Goal: Task Accomplishment & Management: Manage account settings

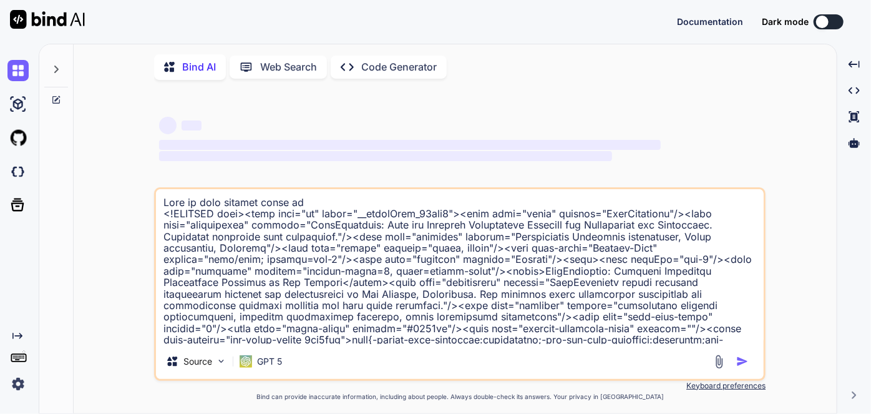
click at [20, 382] on img at bounding box center [17, 383] width 21 height 21
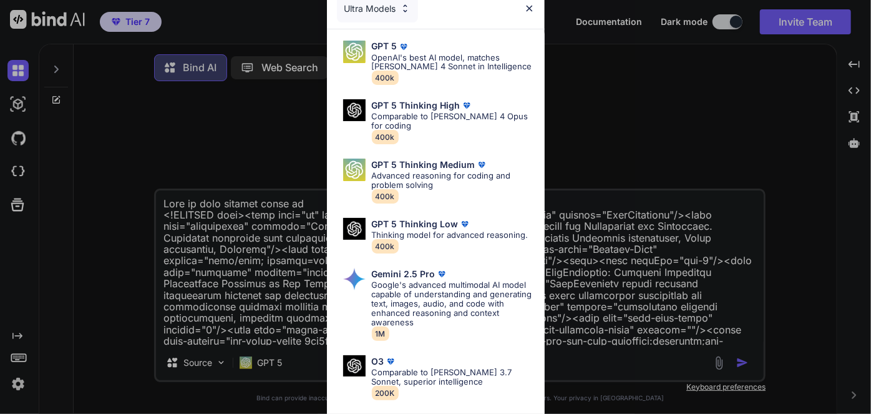
type textarea "x"
click at [529, 6] on img at bounding box center [529, 8] width 11 height 11
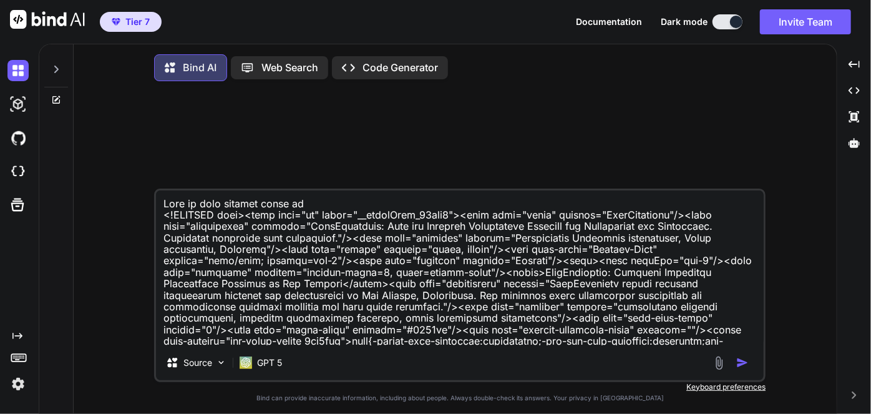
click at [12, 384] on img at bounding box center [17, 383] width 21 height 21
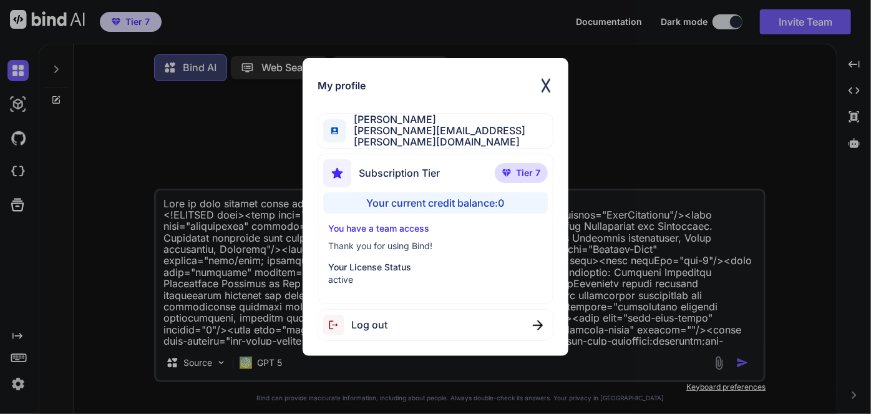
click at [532, 172] on span "Tier 7" at bounding box center [528, 173] width 24 height 12
click at [550, 82] on img at bounding box center [545, 85] width 15 height 25
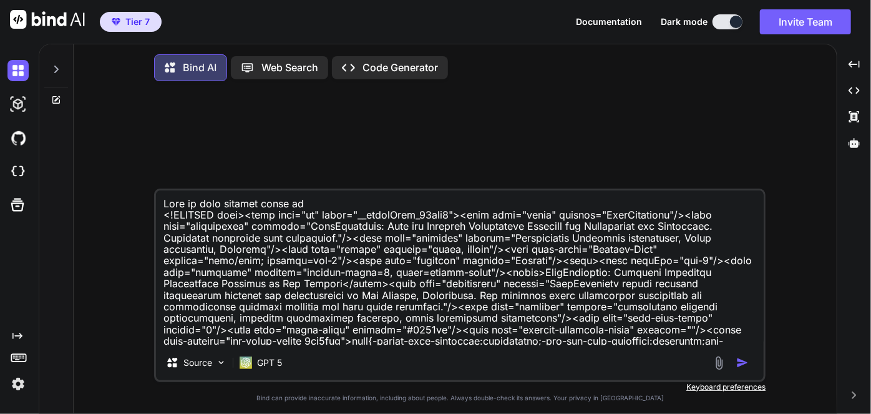
click at [147, 25] on span "Tier 7" at bounding box center [137, 22] width 24 height 12
click at [316, 29] on div "Tier 7 Documentation Dark mode Invite Team Created with Pixso." at bounding box center [435, 22] width 871 height 44
click at [774, 13] on button "Invite Team" at bounding box center [805, 21] width 91 height 25
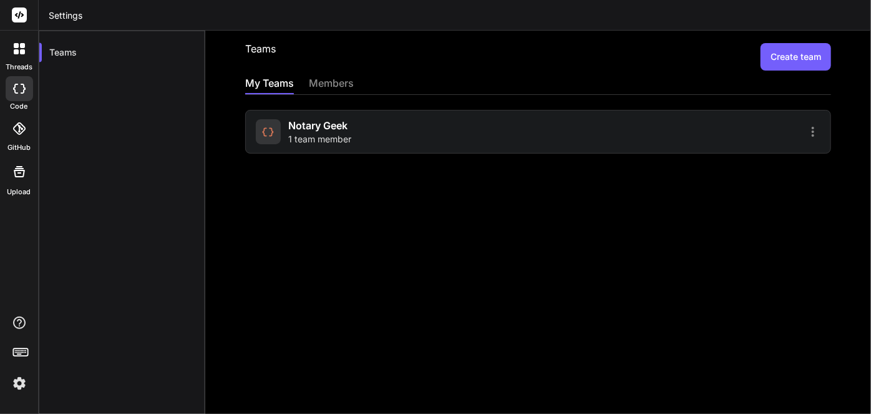
click at [326, 128] on span "Notary Geek" at bounding box center [317, 125] width 59 height 15
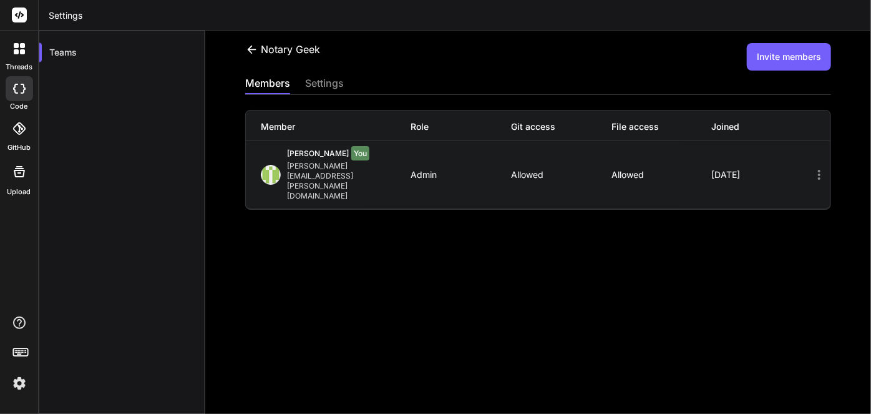
click at [334, 79] on div "settings" at bounding box center [324, 83] width 39 height 17
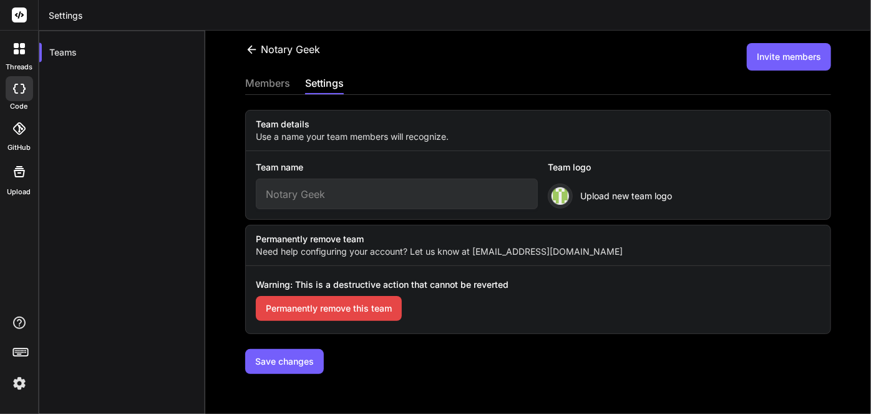
click at [276, 82] on div "members" at bounding box center [267, 83] width 45 height 17
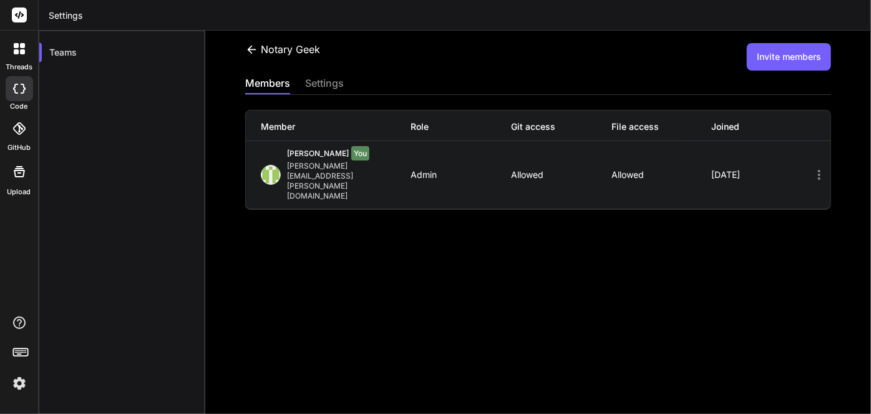
click at [793, 52] on button "Invite members" at bounding box center [789, 56] width 84 height 27
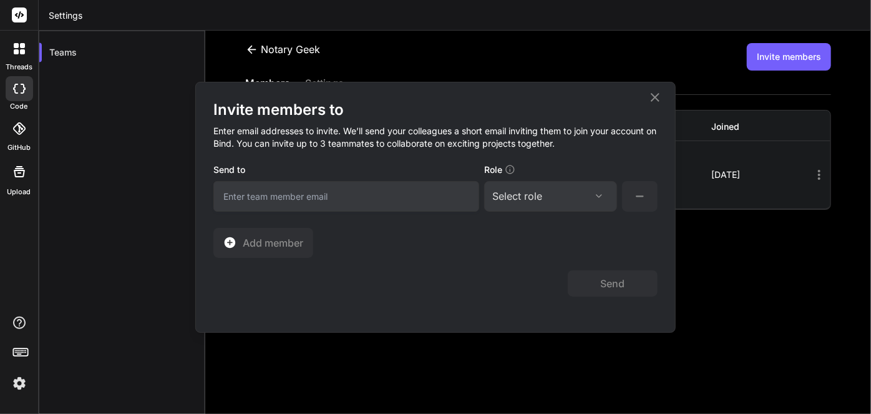
click at [418, 200] on input "email" at bounding box center [346, 196] width 266 height 31
click at [527, 196] on div "Select role" at bounding box center [517, 195] width 50 height 15
click at [541, 278] on div "Collaborator" at bounding box center [533, 279] width 50 height 12
click at [562, 198] on div "Collaborator" at bounding box center [550, 195] width 117 height 15
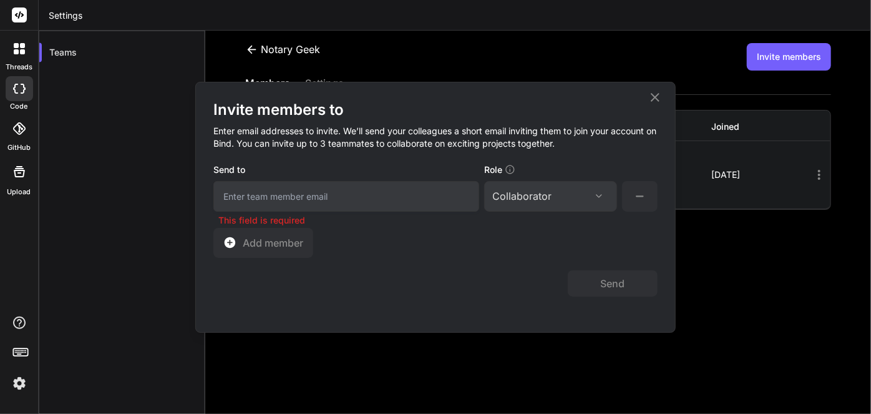
click at [380, 210] on input "email" at bounding box center [346, 196] width 266 height 31
type input "G"
type input "J@notary.cx"
click at [498, 182] on div "Collaborator Assign Role Admin Collaborator Member" at bounding box center [550, 196] width 133 height 31
click at [523, 193] on div "Collaborator" at bounding box center [521, 195] width 59 height 15
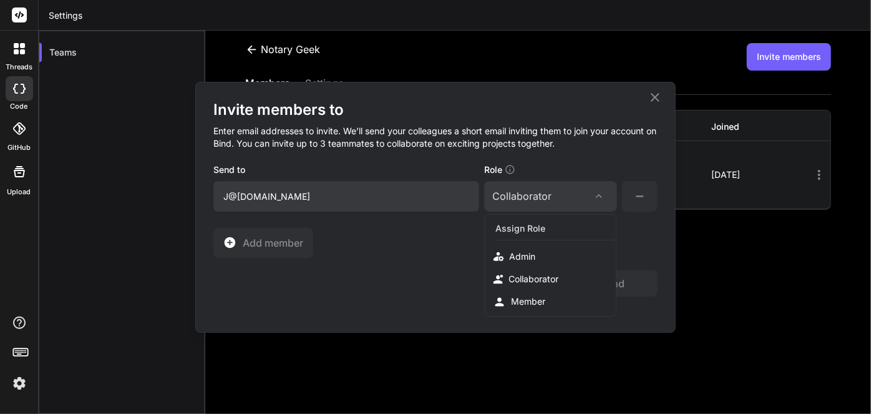
click at [523, 193] on div "Collaborator" at bounding box center [521, 195] width 59 height 15
click at [525, 191] on div "Collaborator" at bounding box center [521, 195] width 59 height 15
click at [573, 203] on div "Collaborator" at bounding box center [550, 195] width 117 height 15
click at [574, 201] on div "Collaborator" at bounding box center [550, 195] width 117 height 15
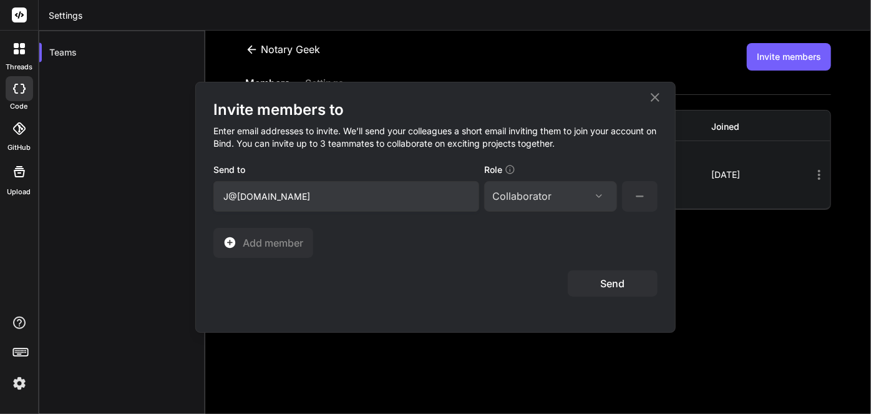
click at [616, 276] on button "Send" at bounding box center [613, 283] width 90 height 26
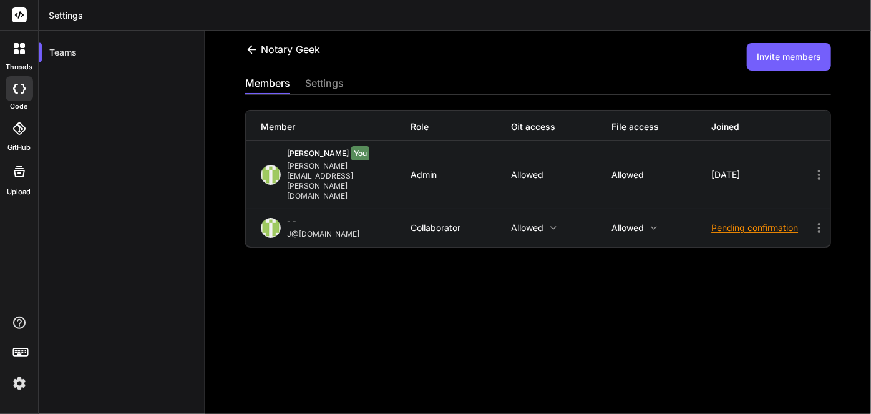
click at [261, 48] on div "Notary Geek" at bounding box center [282, 49] width 75 height 13
click at [254, 56] on icon at bounding box center [251, 49] width 13 height 13
